Goal: Task Accomplishment & Management: Manage account settings

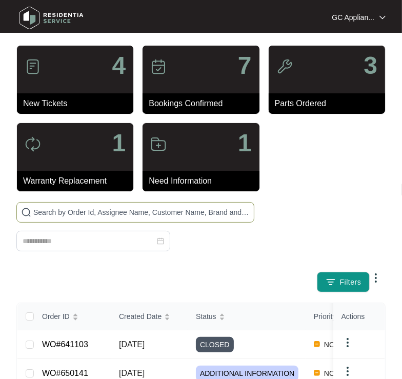
click at [47, 212] on input "text" at bounding box center [141, 211] width 216 height 11
type input "6508"
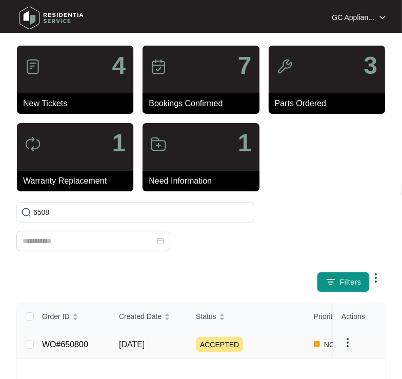
click at [91, 347] on td "WO#650800" at bounding box center [72, 344] width 77 height 29
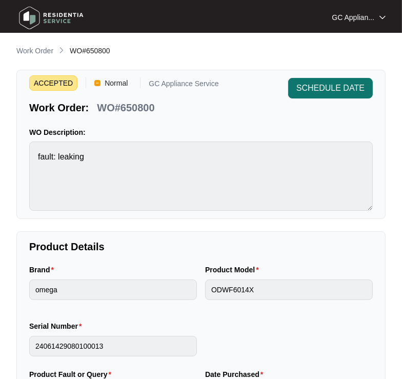
click at [324, 88] on span "SCHEDULE DATE" at bounding box center [330, 88] width 68 height 12
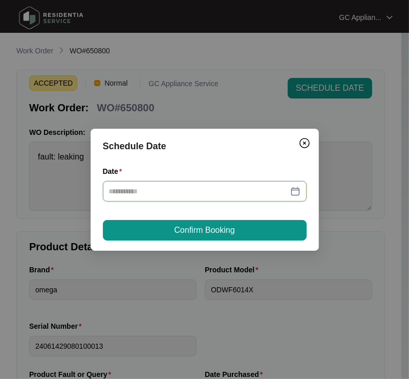
click at [190, 187] on input "Date" at bounding box center [198, 190] width 179 height 11
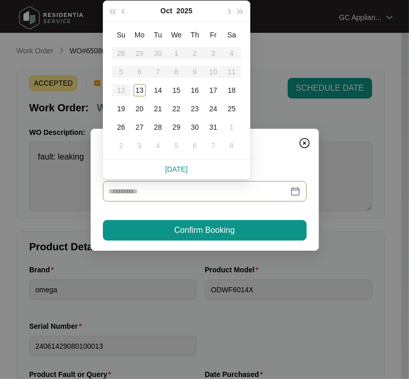
click at [179, 170] on link "[DATE]" at bounding box center [177, 169] width 23 height 8
type input "**********"
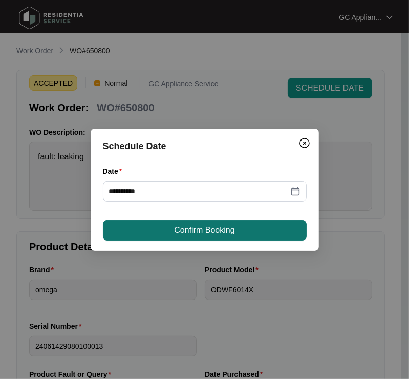
click at [198, 231] on span "Confirm Booking" at bounding box center [204, 230] width 60 height 12
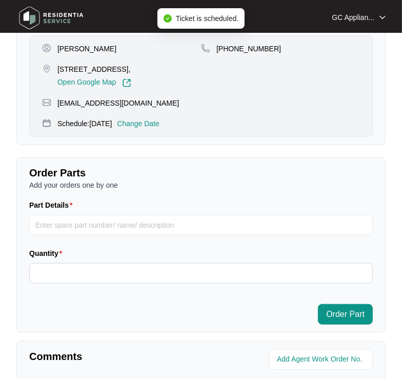
scroll to position [502, 0]
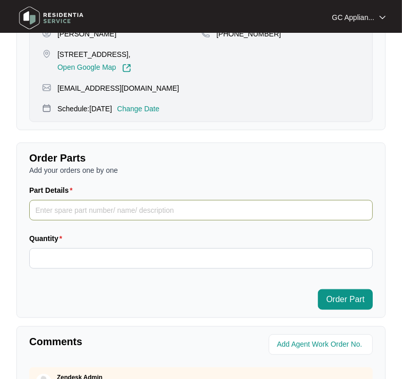
click at [64, 216] on input "Part Details" at bounding box center [200, 210] width 343 height 20
paste input "SP11814"
type input "SP11814 drain pump"
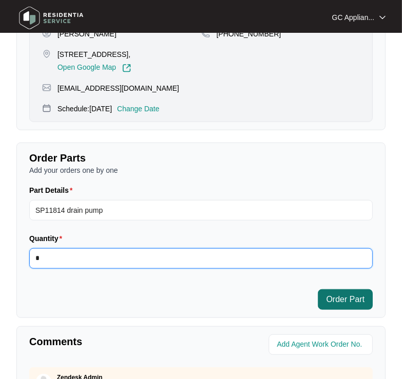
type input "*"
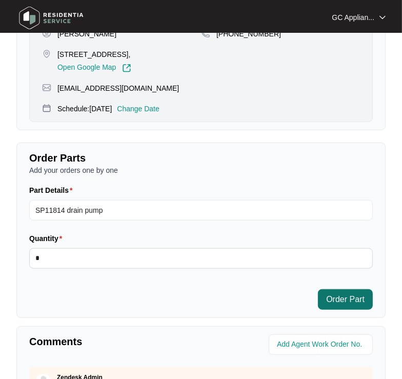
click at [352, 299] on span "Order Part" at bounding box center [345, 299] width 38 height 12
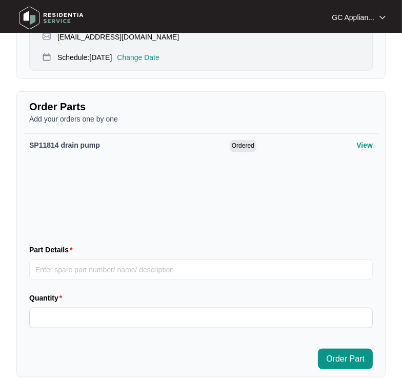
scroll to position [553, 0]
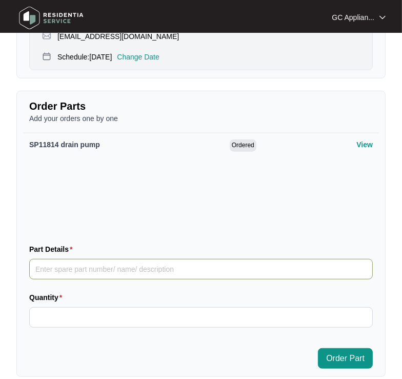
click at [69, 268] on input "Part Details" at bounding box center [200, 269] width 343 height 20
paste input "SP20080"
type input "SP20080 main pcb"
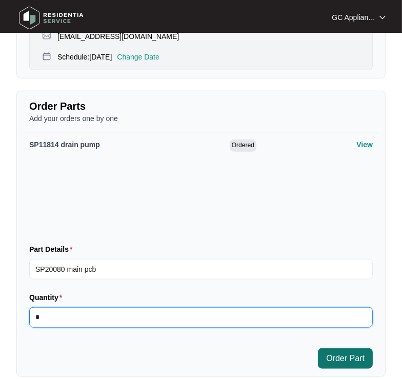
type input "*"
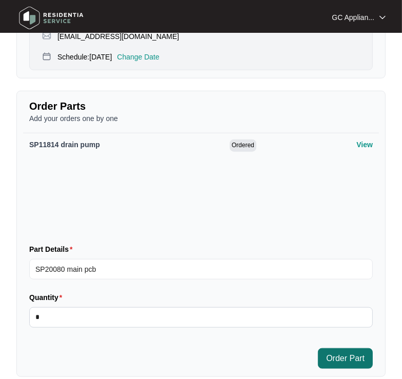
click at [338, 352] on span "Order Part" at bounding box center [345, 358] width 38 height 12
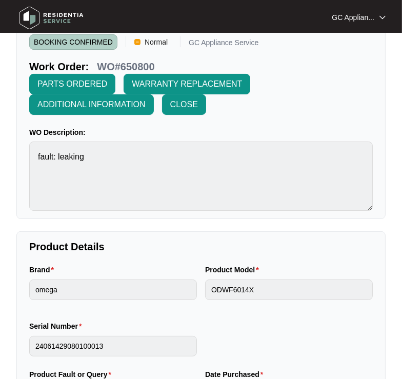
scroll to position [0, 0]
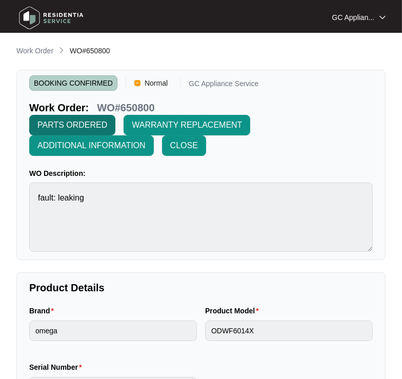
click at [48, 122] on span "PARTS ORDERED" at bounding box center [72, 125] width 70 height 12
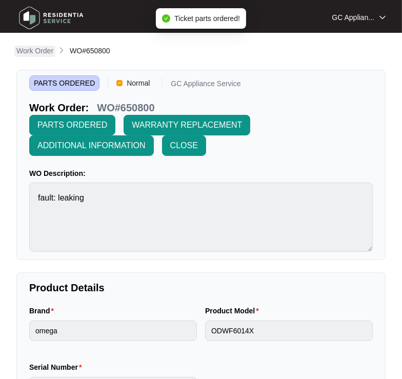
click at [39, 50] on p "Work Order" at bounding box center [34, 51] width 37 height 10
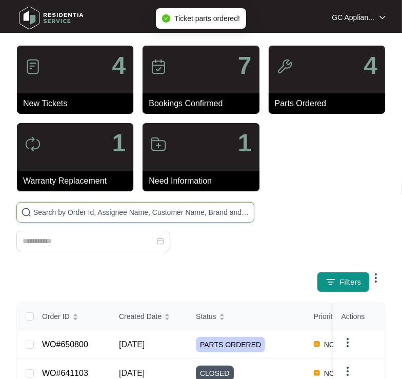
click at [42, 216] on input "text" at bounding box center [141, 211] width 216 height 11
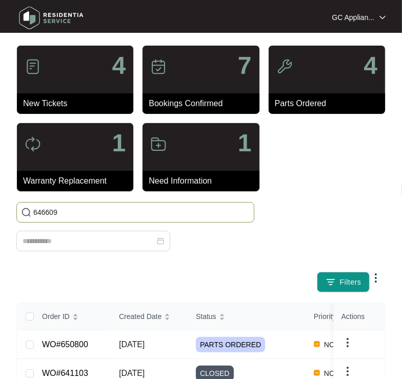
type input "646609"
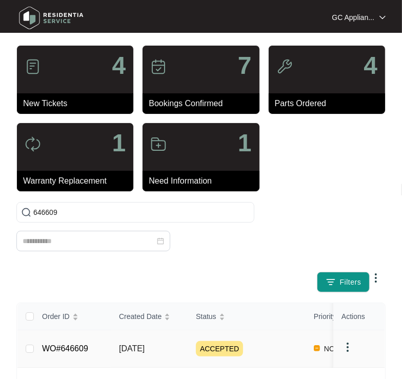
click at [74, 347] on link "WO#646609" at bounding box center [65, 348] width 46 height 9
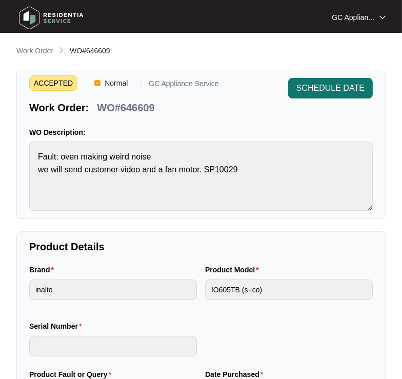
click at [310, 92] on span "SCHEDULE DATE" at bounding box center [330, 88] width 68 height 12
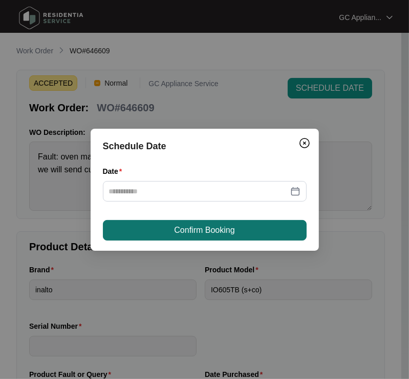
click at [154, 225] on button "Confirm Booking" at bounding box center [205, 230] width 204 height 20
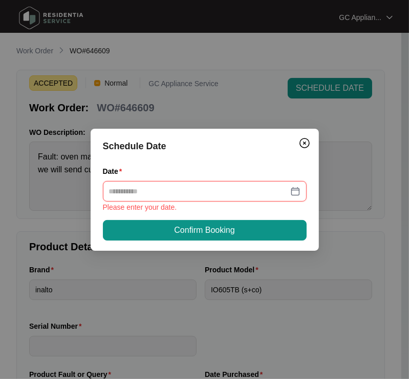
click at [151, 189] on input "Date" at bounding box center [198, 190] width 179 height 11
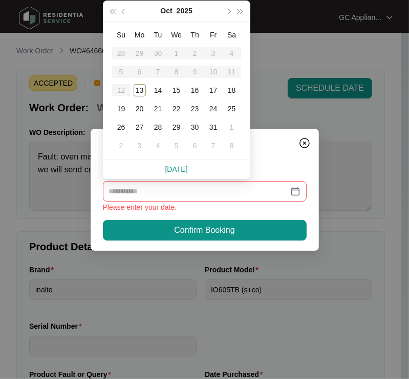
click at [177, 169] on link "[DATE]" at bounding box center [177, 169] width 23 height 8
type input "**********"
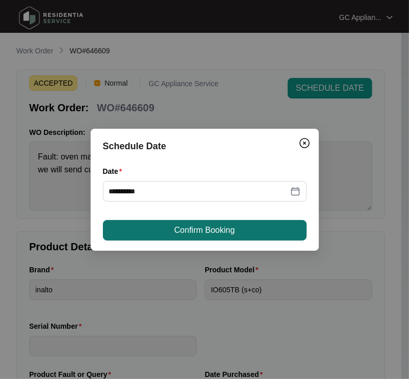
click at [174, 232] on span "Confirm Booking" at bounding box center [204, 230] width 60 height 12
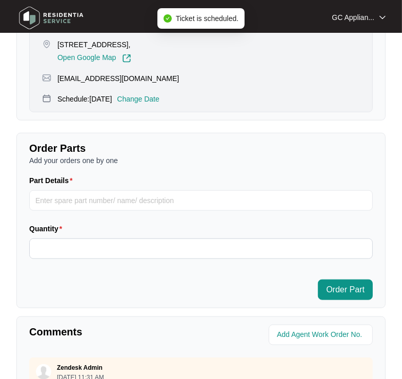
scroll to position [553, 0]
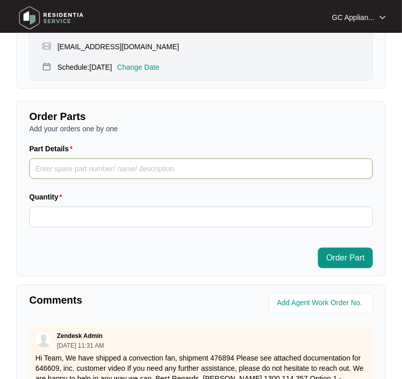
click at [82, 174] on input "Part Details" at bounding box center [200, 168] width 343 height 20
paste input "SP13274 cooling fan"
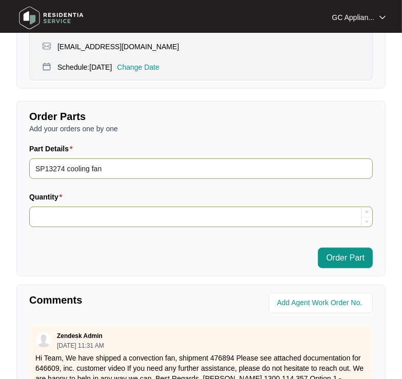
type input "SP13274 cooling fan"
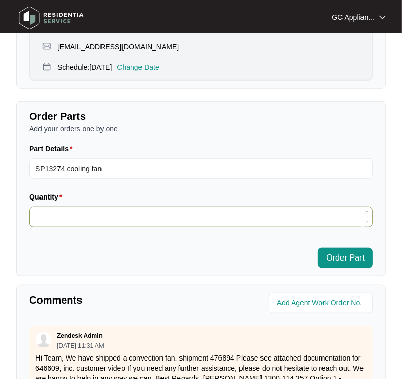
click at [91, 216] on input "Quantity" at bounding box center [201, 216] width 342 height 19
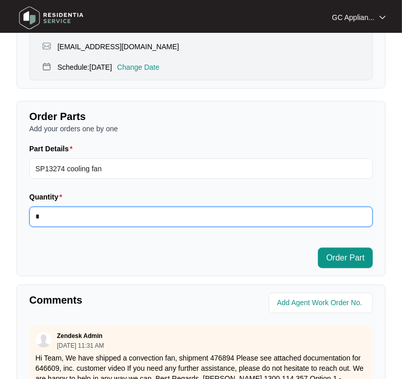
type input "*"
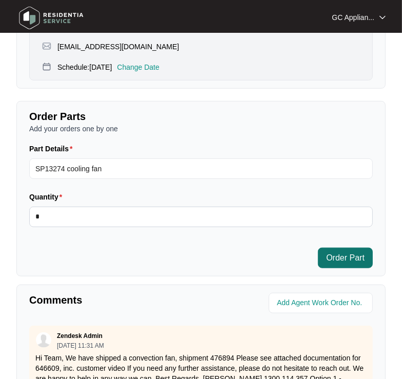
click at [347, 253] on span "Order Part" at bounding box center [345, 258] width 38 height 12
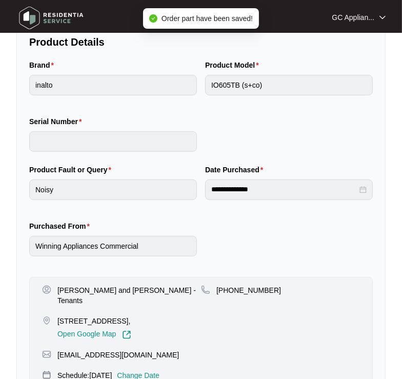
scroll to position [0, 0]
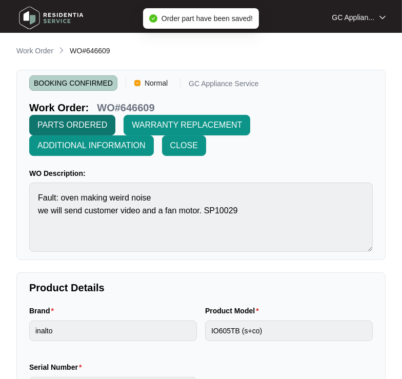
click at [54, 125] on span "PARTS ORDERED" at bounding box center [72, 125] width 70 height 12
